Goal: Information Seeking & Learning: Learn about a topic

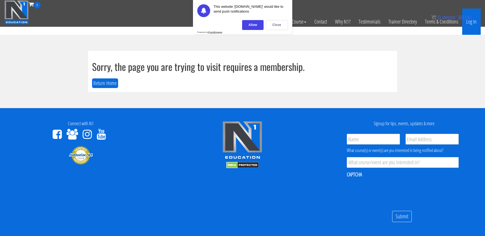
click at [471, 23] on link "Log In" at bounding box center [471, 22] width 19 height 26
click at [277, 26] on div "Close" at bounding box center [276, 25] width 22 height 10
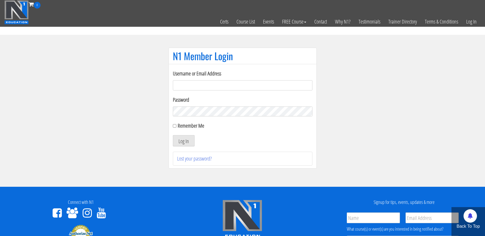
click at [279, 84] on input "Username or Email Address" at bounding box center [242, 85] width 139 height 10
type input "[EMAIL_ADDRESS][DOMAIN_NAME]"
click at [174, 128] on input "Remember Me" at bounding box center [174, 125] width 3 height 3
checkbox input "true"
click at [185, 140] on button "Log In" at bounding box center [184, 140] width 22 height 11
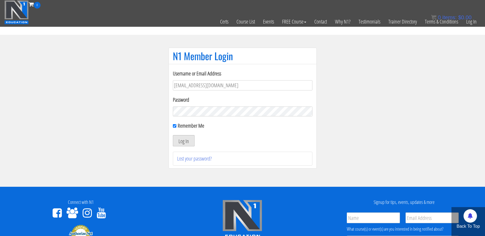
click at [183, 140] on button "Log In" at bounding box center [184, 140] width 22 height 11
click at [183, 142] on button "Log In" at bounding box center [184, 140] width 22 height 11
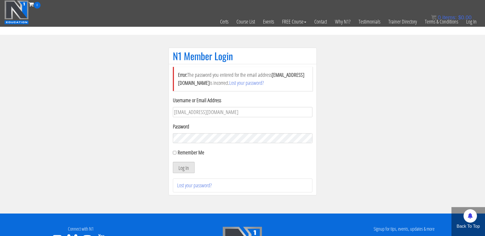
click at [185, 170] on button "Log In" at bounding box center [184, 167] width 22 height 11
click at [174, 152] on input "Remember Me" at bounding box center [174, 152] width 3 height 3
checkbox input "true"
click at [184, 170] on button "Log In" at bounding box center [184, 167] width 22 height 11
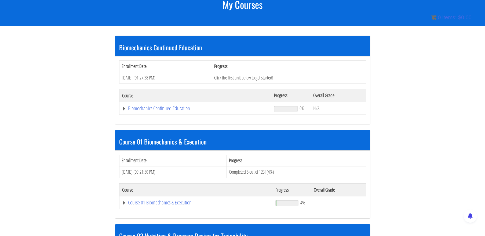
scroll to position [76, 0]
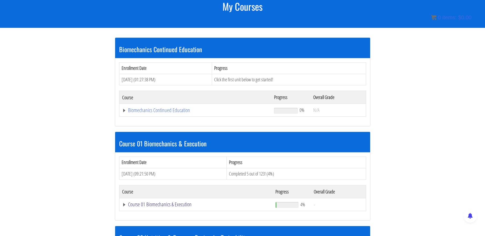
click at [160, 113] on link "Course 01 Biomechanics & Execution" at bounding box center [195, 110] width 147 height 5
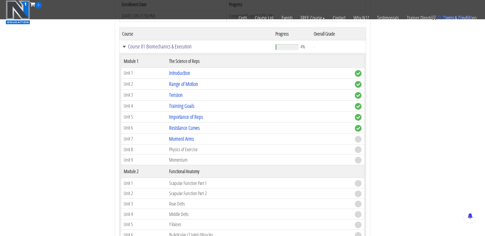
scroll to position [201, 0]
click at [185, 140] on link "Moment Arms" at bounding box center [181, 138] width 25 height 7
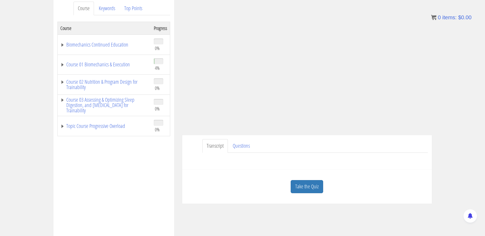
scroll to position [73, 0]
click at [314, 186] on link "Take the Quiz" at bounding box center [306, 186] width 32 height 13
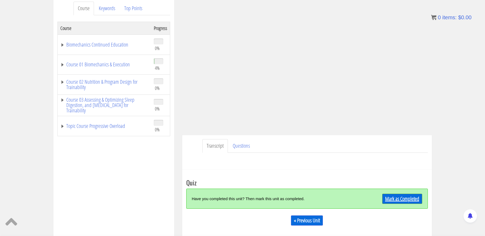
click at [398, 201] on link "Mark as Completed" at bounding box center [402, 199] width 40 height 10
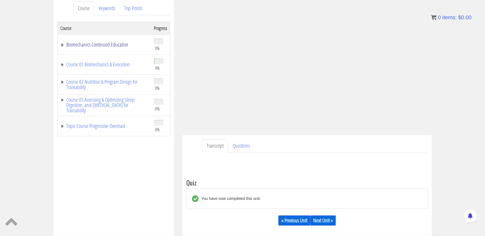
click at [63, 45] on link "Biomechanics Continued Education" at bounding box center [104, 44] width 88 height 5
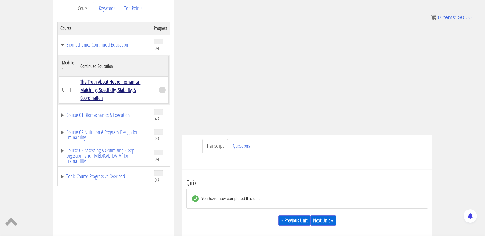
click at [96, 81] on link "The Truth About Neuromechanical Matching, Specificity, Stability, & Coordination" at bounding box center [110, 89] width 60 height 23
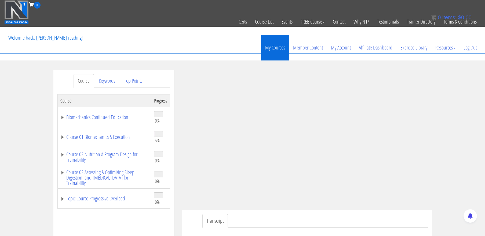
click at [278, 48] on link "My Courses" at bounding box center [275, 48] width 28 height 26
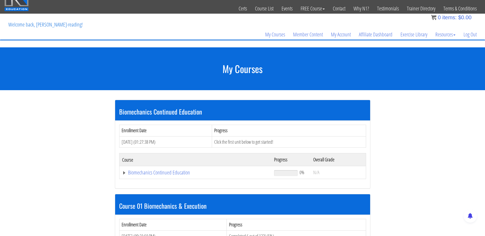
scroll to position [12, 0]
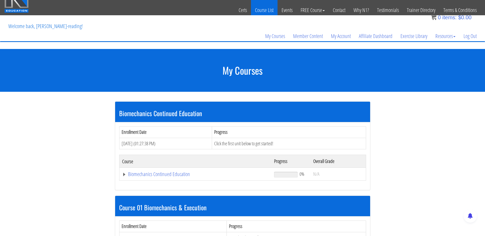
click at [266, 12] on link "Course List" at bounding box center [264, 10] width 27 height 26
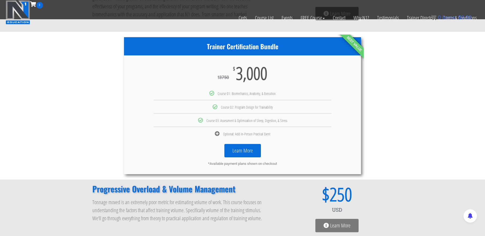
scroll to position [289, 0]
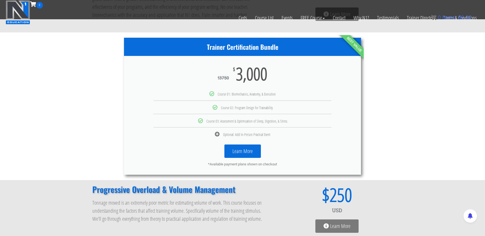
click at [244, 151] on link "Learn More" at bounding box center [242, 151] width 36 height 13
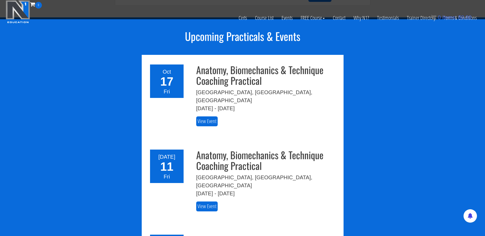
scroll to position [689, 0]
click at [244, 151] on h3 "Anatomy, Biomechanics & Technique Coaching Practical" at bounding box center [267, 160] width 143 height 21
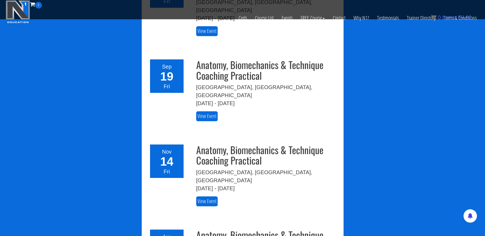
scroll to position [865, 0]
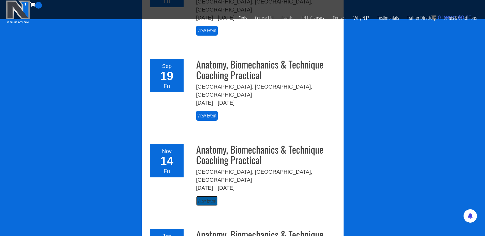
click at [211, 196] on link "View Event" at bounding box center [206, 201] width 21 height 10
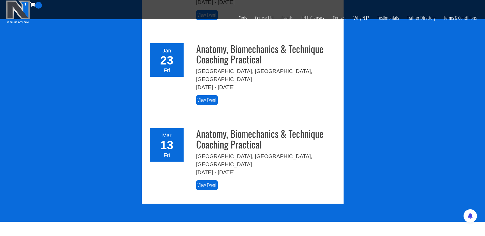
scroll to position [1052, 0]
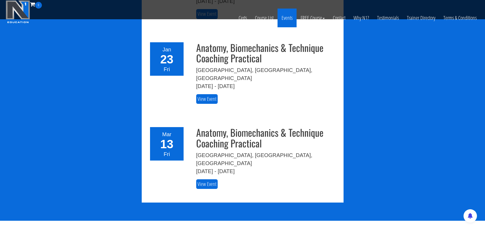
click at [286, 17] on link "Events" at bounding box center [286, 18] width 19 height 19
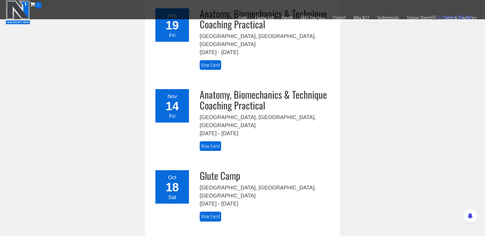
scroll to position [114, 0]
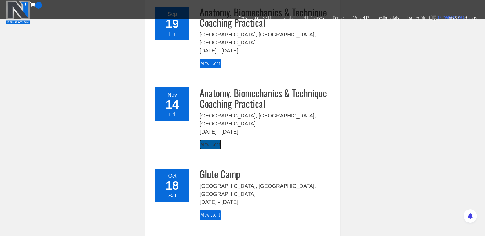
click at [210, 140] on link "View Event" at bounding box center [209, 145] width 21 height 10
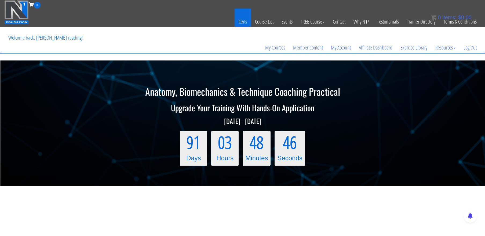
click at [242, 23] on link "Certs" at bounding box center [242, 22] width 16 height 26
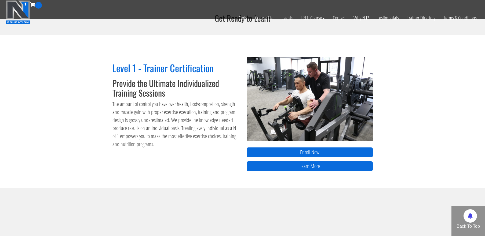
scroll to position [220, 0]
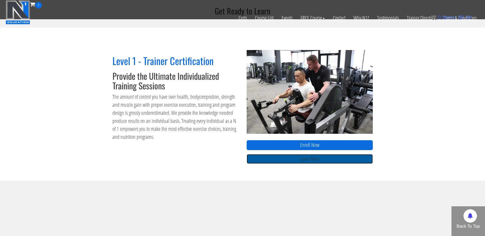
click at [282, 162] on link "Learn More" at bounding box center [309, 159] width 126 height 10
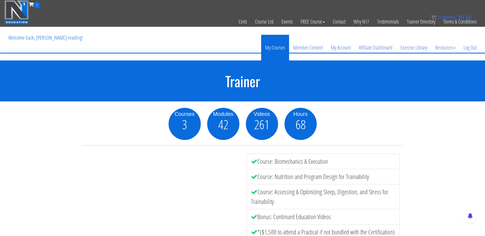
click at [275, 51] on link "My Courses" at bounding box center [275, 48] width 28 height 26
click at [276, 48] on link "My Courses" at bounding box center [275, 48] width 28 height 26
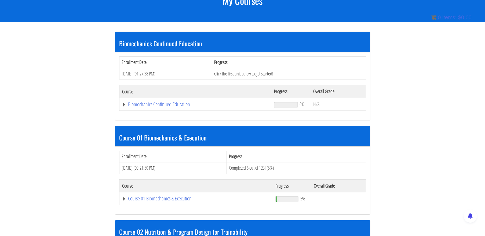
scroll to position [84, 0]
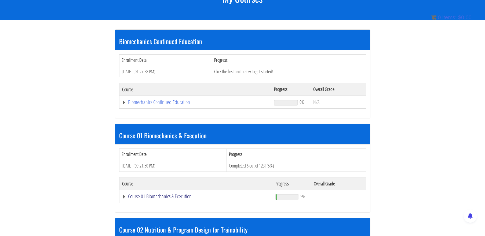
click at [175, 105] on link "Course 01 Biomechanics & Execution" at bounding box center [195, 102] width 147 height 5
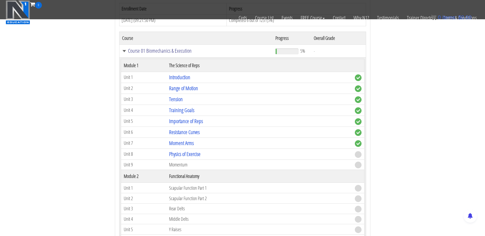
scroll to position [195, 0]
click at [185, 154] on link "Physics of Exercise" at bounding box center [184, 154] width 31 height 7
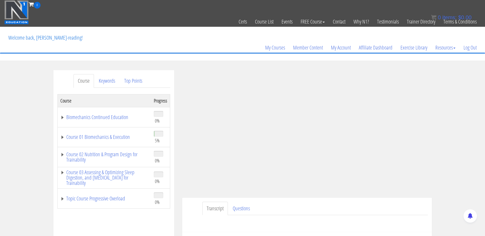
click at [348, 210] on ul "Transcript Questions" at bounding box center [314, 209] width 225 height 14
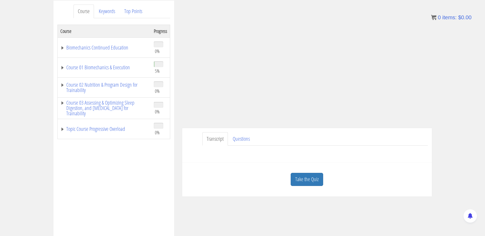
scroll to position [76, 0]
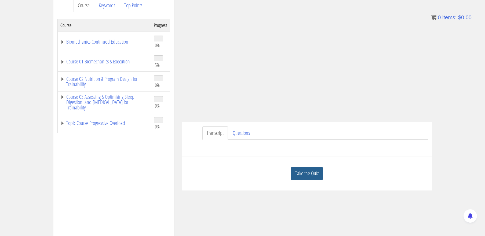
click at [300, 178] on link "Take the Quiz" at bounding box center [306, 173] width 32 height 13
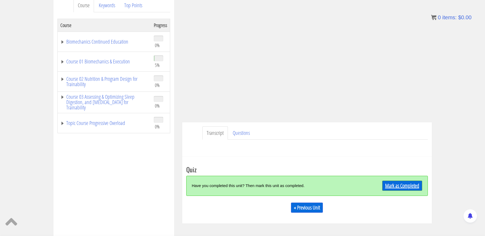
click at [389, 189] on link "Mark as Completed" at bounding box center [402, 186] width 40 height 10
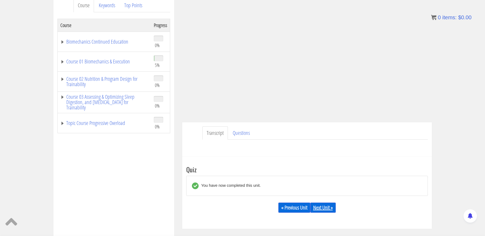
click at [317, 210] on link "Next Unit »" at bounding box center [322, 208] width 25 height 10
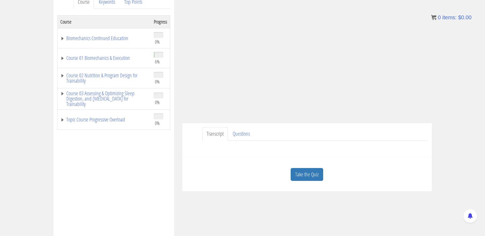
scroll to position [83, 0]
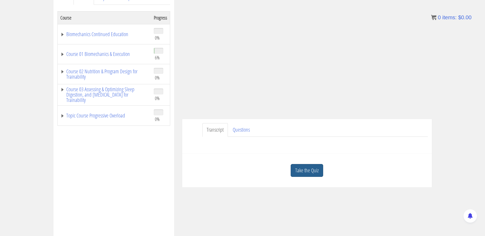
click at [302, 171] on link "Take the Quiz" at bounding box center [306, 170] width 32 height 13
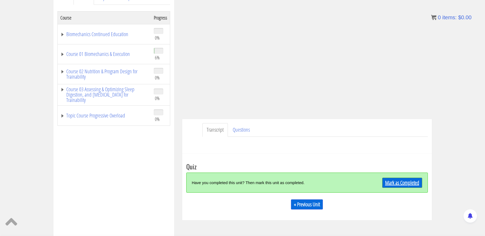
click at [416, 184] on link "Mark as Completed" at bounding box center [402, 183] width 40 height 10
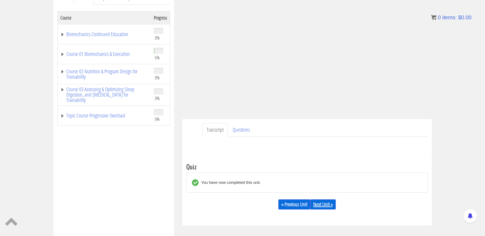
click at [325, 202] on link "Next Unit »" at bounding box center [322, 205] width 25 height 10
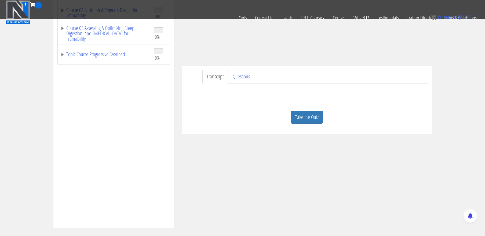
scroll to position [112, 0]
click at [305, 115] on link "Take the Quiz" at bounding box center [306, 116] width 32 height 13
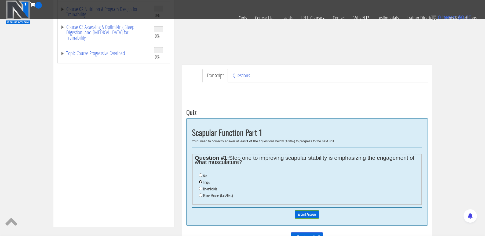
click at [200, 182] on input "Traps" at bounding box center [200, 181] width 3 height 3
radio input "true"
click at [201, 195] on input "Prime Movers (Lats/Pecs)" at bounding box center [200, 195] width 3 height 3
radio input "true"
click at [309, 215] on input "Submit Answers" at bounding box center [306, 215] width 24 height 8
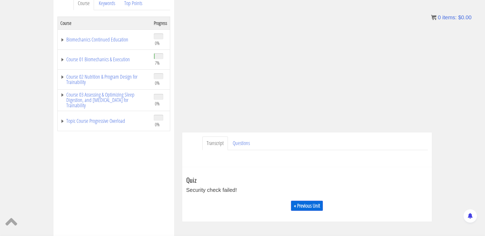
scroll to position [77, 0]
click at [303, 207] on link "« Previous Unit" at bounding box center [307, 207] width 32 height 10
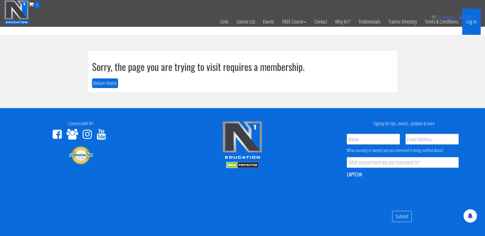
click at [472, 22] on link "Log In" at bounding box center [471, 22] width 19 height 26
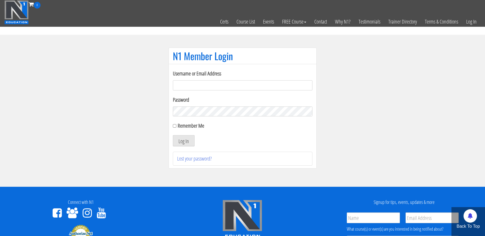
click at [235, 87] on input "Username or Email Address" at bounding box center [242, 85] width 139 height 10
type input "[EMAIL_ADDRESS][DOMAIN_NAME]"
click at [174, 127] on input "Remember Me" at bounding box center [174, 125] width 3 height 3
checkbox input "true"
click at [184, 143] on button "Log In" at bounding box center [184, 140] width 22 height 11
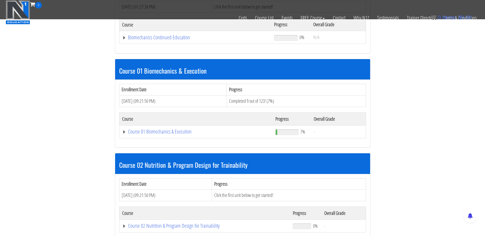
scroll to position [116, 0]
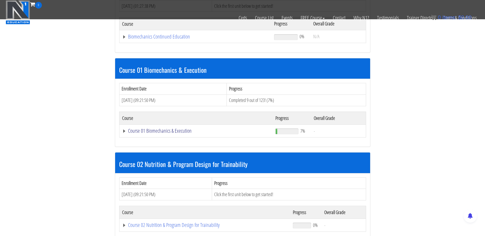
click at [179, 39] on link "Course 01 Biomechanics & Execution" at bounding box center [195, 36] width 147 height 5
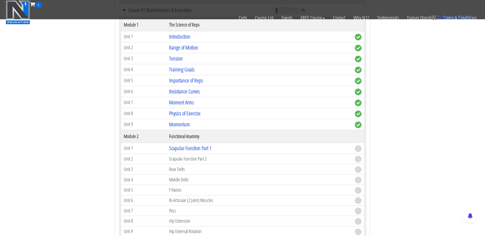
scroll to position [237, 0]
click at [193, 149] on link "Scapular Function Part 1" at bounding box center [190, 148] width 42 height 7
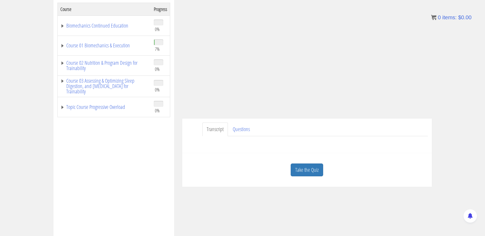
scroll to position [93, 0]
click at [306, 168] on link "Take the Quiz" at bounding box center [306, 169] width 32 height 13
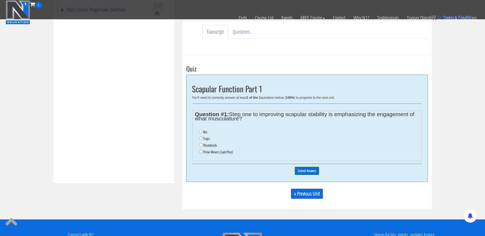
scroll to position [156, 0]
click at [221, 152] on label "Prime Movers (Lats/Pecs)" at bounding box center [218, 152] width 30 height 4
click at [202, 152] on input "Prime Movers (Lats/Pecs)" at bounding box center [200, 151] width 3 height 3
radio input "true"
click at [308, 172] on input "Submit Answers" at bounding box center [306, 171] width 24 height 8
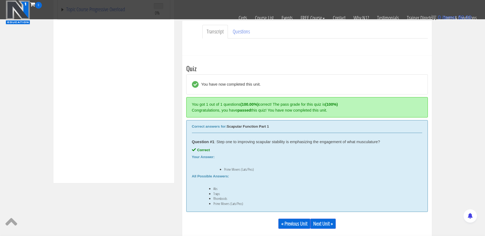
scroll to position [203, 0]
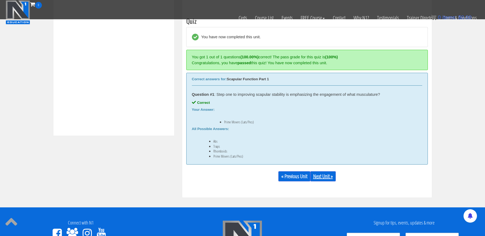
click at [323, 176] on link "Next Unit »" at bounding box center [322, 177] width 25 height 10
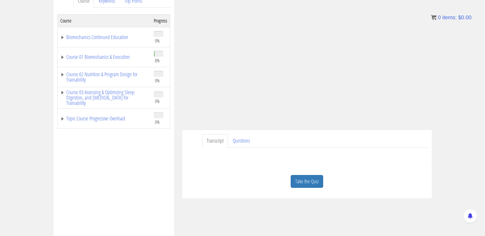
scroll to position [83, 0]
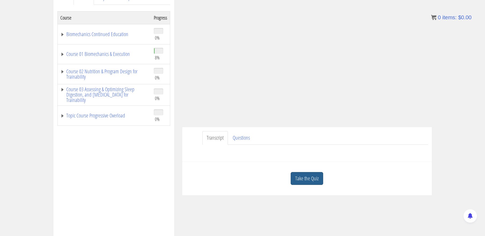
click at [301, 180] on link "Take the Quiz" at bounding box center [306, 178] width 32 height 13
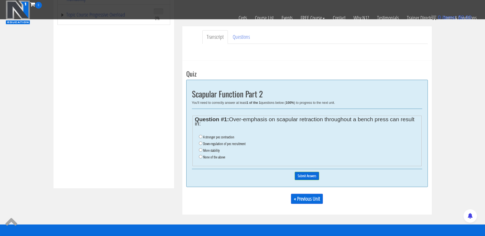
scroll to position [151, 0]
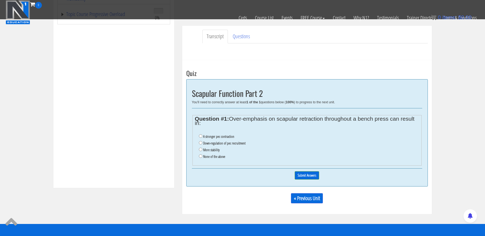
click at [231, 143] on label "Down-regulation of pec recruitment" at bounding box center [224, 143] width 42 height 4
click at [202, 143] on input "Down-regulation of pec recruitment" at bounding box center [200, 142] width 3 height 3
radio input "true"
click at [305, 175] on input "Submit Answers" at bounding box center [306, 176] width 24 height 8
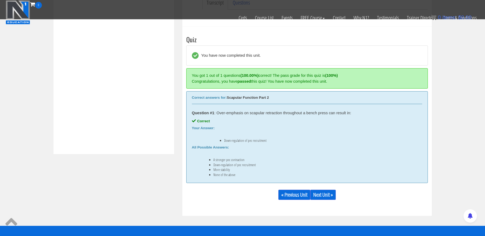
scroll to position [203, 0]
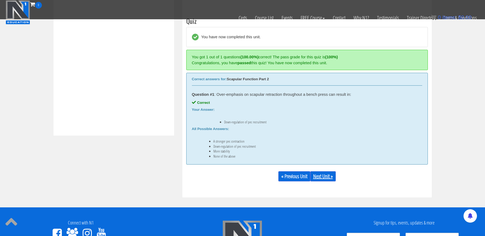
click at [321, 177] on link "Next Unit »" at bounding box center [322, 177] width 25 height 10
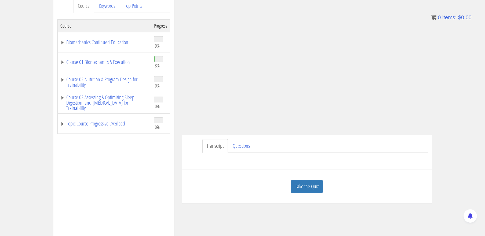
scroll to position [77, 0]
click at [312, 185] on link "Take the Quiz" at bounding box center [306, 185] width 32 height 13
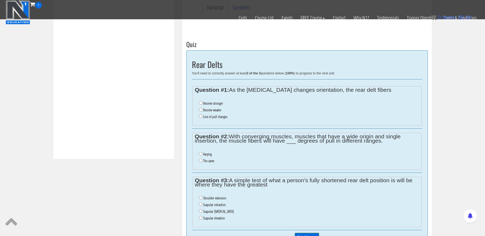
scroll to position [182, 0]
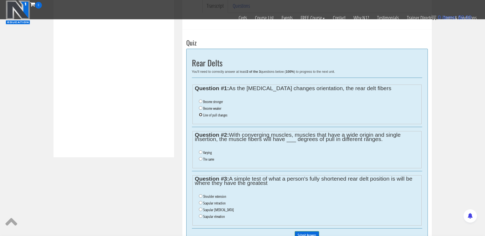
click at [200, 115] on input "Line of pull changes" at bounding box center [200, 114] width 3 height 3
radio input "true"
click at [201, 153] on input "Varying" at bounding box center [200, 152] width 3 height 3
radio input "true"
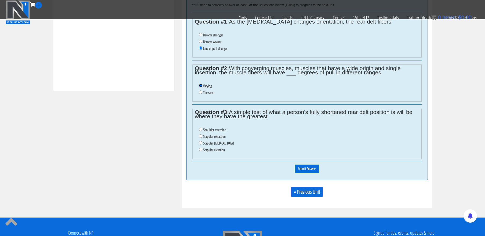
scroll to position [249, 0]
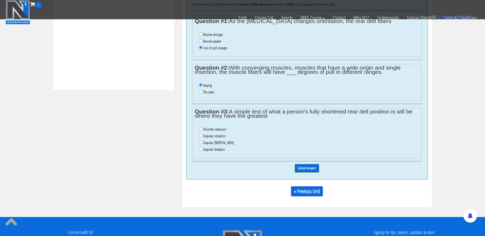
click at [206, 137] on label "Scapular retraction" at bounding box center [214, 136] width 23 height 4
click at [202, 137] on input "Scapular retraction" at bounding box center [200, 135] width 3 height 3
radio input "true"
click at [311, 171] on input "Submit Answers" at bounding box center [306, 168] width 24 height 8
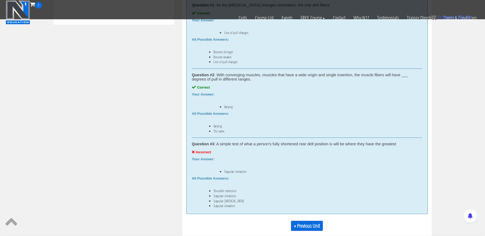
scroll to position [316, 0]
click at [299, 224] on link "« Previous Unit" at bounding box center [307, 225] width 32 height 10
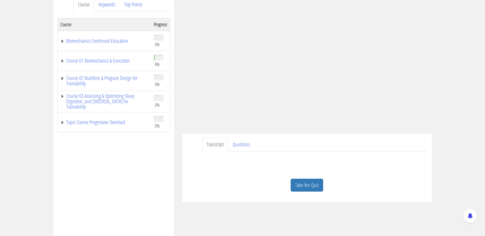
scroll to position [76, 0]
click at [309, 189] on link "Take the Quiz" at bounding box center [306, 186] width 32 height 13
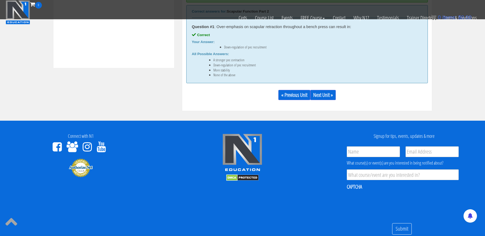
scroll to position [273, 0]
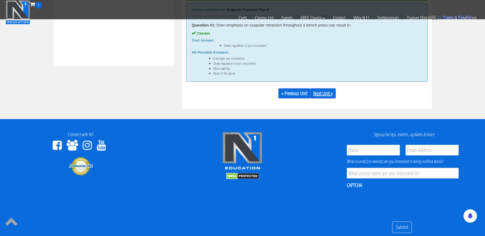
click at [323, 88] on div "« Previous Unit Next Unit »" at bounding box center [306, 93] width 241 height 18
click at [323, 93] on link "Next Unit »" at bounding box center [322, 93] width 25 height 10
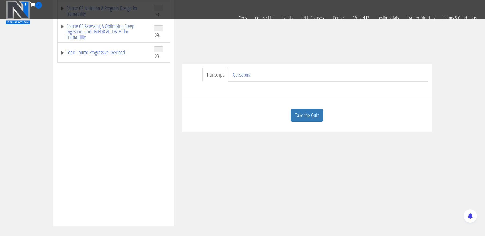
scroll to position [112, 0]
click at [308, 118] on link "Take the Quiz" at bounding box center [306, 115] width 32 height 13
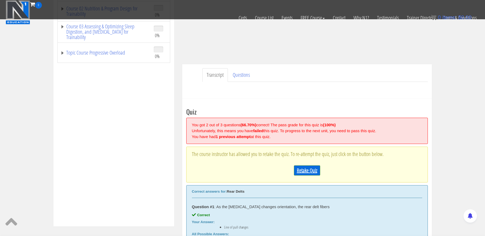
click at [306, 169] on link "Retake Quiz" at bounding box center [307, 171] width 26 height 10
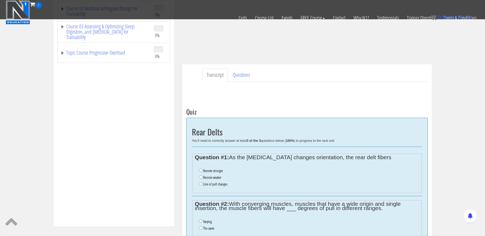
click at [215, 185] on label "Line of pull changes" at bounding box center [215, 184] width 24 height 4
click at [202, 185] on input "Line of pull changes" at bounding box center [200, 183] width 3 height 3
radio input "true"
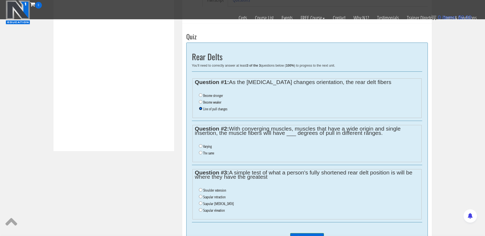
scroll to position [193, 0]
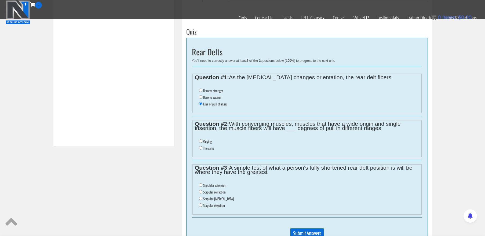
click at [206, 142] on label "Varying" at bounding box center [207, 142] width 9 height 4
click at [202, 142] on input "Varying" at bounding box center [200, 141] width 3 height 3
radio input "true"
click at [200, 187] on input "Shoulder extension" at bounding box center [200, 185] width 3 height 3
radio input "true"
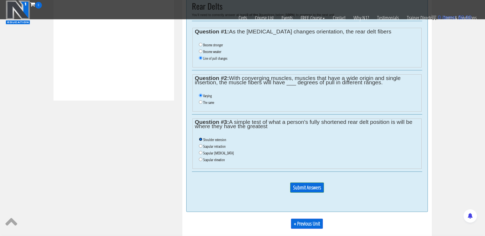
scroll to position [242, 0]
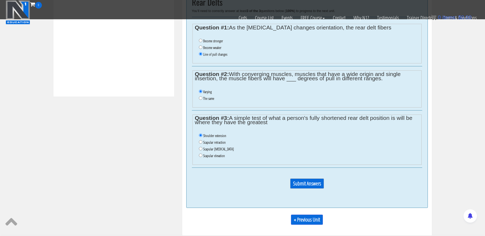
click at [311, 183] on input "Submit Answers" at bounding box center [307, 184] width 34 height 10
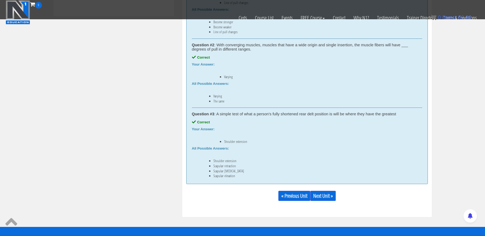
scroll to position [322, 0]
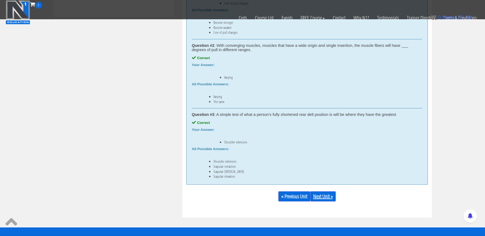
click at [324, 198] on link "Next Unit »" at bounding box center [322, 197] width 25 height 10
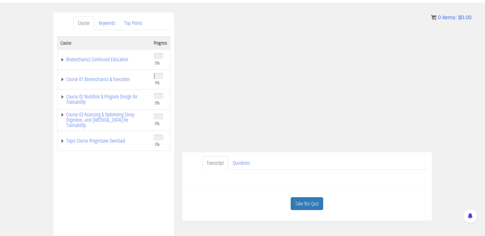
scroll to position [71, 0]
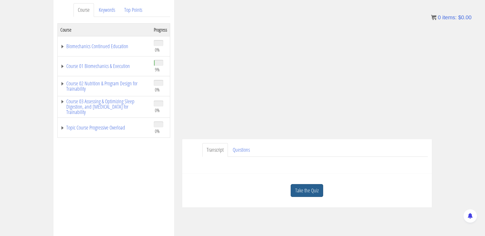
click at [300, 193] on link "Take the Quiz" at bounding box center [306, 190] width 32 height 13
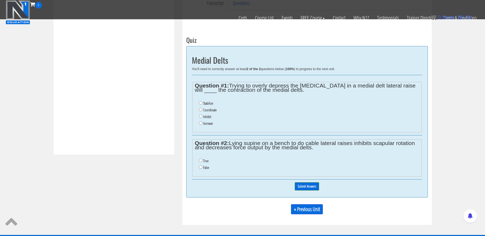
scroll to position [185, 0]
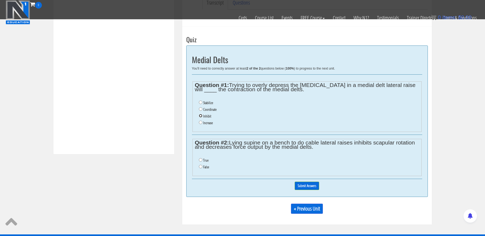
click at [200, 116] on input "Inhibit" at bounding box center [200, 115] width 3 height 3
radio input "true"
click at [201, 160] on input "True" at bounding box center [200, 159] width 3 height 3
radio input "true"
click at [308, 187] on input "Submit Answers" at bounding box center [306, 186] width 24 height 8
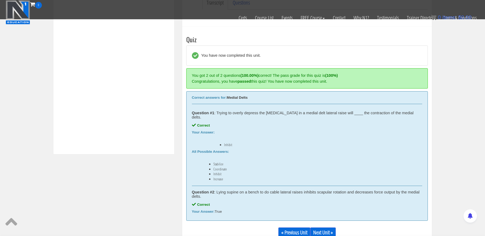
scroll to position [203, 0]
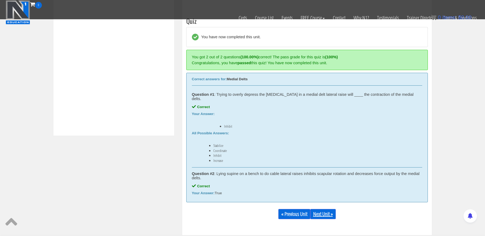
click at [323, 211] on link "Next Unit »" at bounding box center [322, 214] width 25 height 10
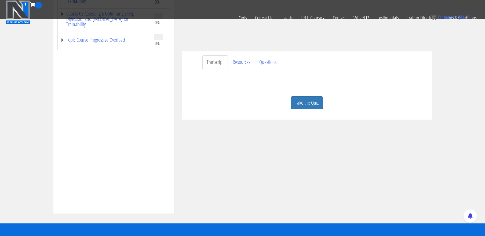
scroll to position [126, 0]
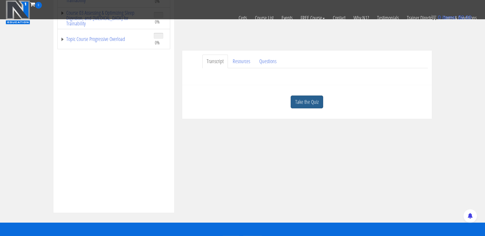
click at [306, 102] on link "Take the Quiz" at bounding box center [306, 102] width 32 height 13
click at [0, 0] on div "Quiz Y Raise You'll need to correctly answer at least 1 of the 1 questions belo…" at bounding box center [0, 0] width 0 height 0
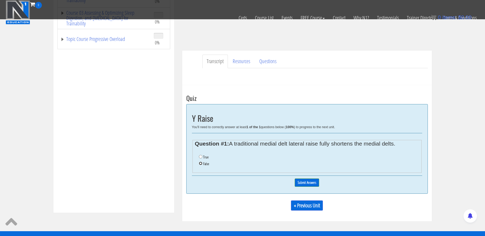
click at [201, 165] on input "False" at bounding box center [200, 163] width 3 height 3
radio input "true"
click at [308, 183] on input "Submit Answers" at bounding box center [306, 183] width 24 height 8
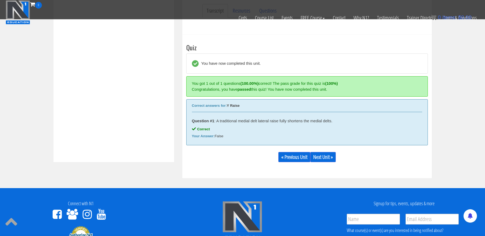
scroll to position [203, 0]
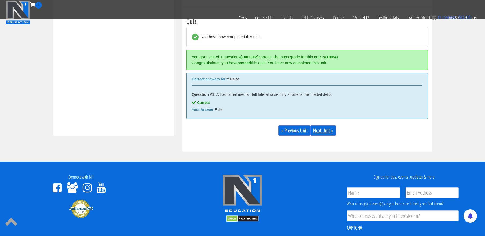
click at [324, 134] on link "Next Unit »" at bounding box center [322, 131] width 25 height 10
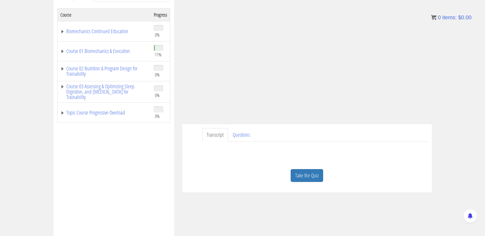
scroll to position [87, 0]
click at [305, 175] on link "Take the Quiz" at bounding box center [306, 174] width 32 height 13
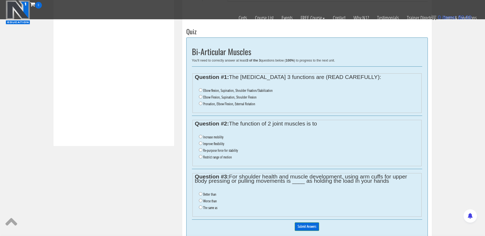
scroll to position [193, 0]
click at [201, 89] on input "Elbow flexion, Supination, Shoulder Fixation/Stabilization" at bounding box center [200, 89] width 3 height 3
radio input "true"
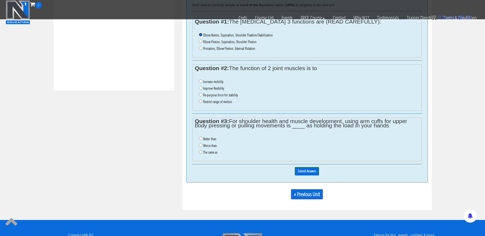
scroll to position [249, 0]
click at [202, 95] on li "Re-purpose force for stability" at bounding box center [309, 95] width 220 height 7
click at [200, 95] on input "Re-purpose force for stability" at bounding box center [200, 94] width 3 height 3
radio input "true"
click at [200, 147] on input "Worse than" at bounding box center [200, 144] width 3 height 3
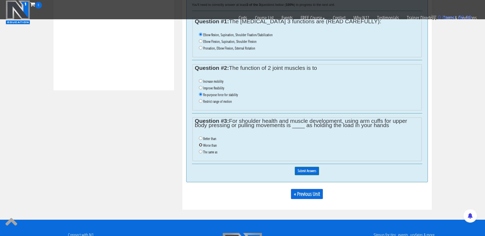
radio input "true"
click at [298, 173] on input "Submit Answers" at bounding box center [306, 171] width 24 height 8
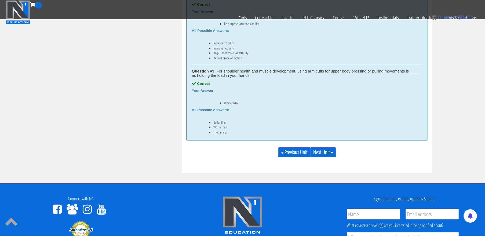
scroll to position [372, 0]
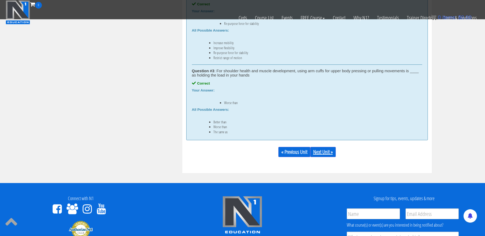
click at [322, 153] on link "Next Unit »" at bounding box center [322, 152] width 25 height 10
